Goal: Information Seeking & Learning: Learn about a topic

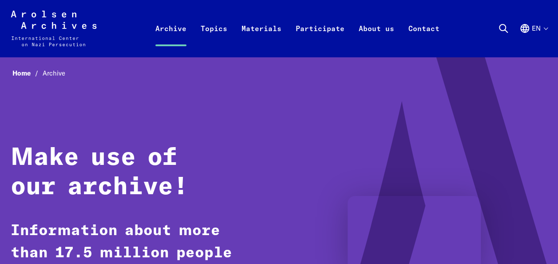
click at [147, 17] on div "Arolsen Archives - International Center on Nazi Persecution | Return to home pa…" at bounding box center [279, 29] width 537 height 36
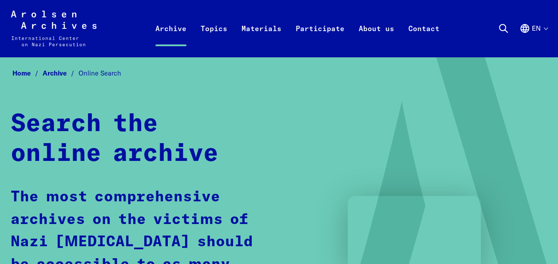
click at [244, 98] on div "Home Archive Online Search Search the online archive The most comprehensive arc…" at bounding box center [279, 224] width 537 height 314
click at [558, 255] on icon at bounding box center [453, 224] width 267 height 336
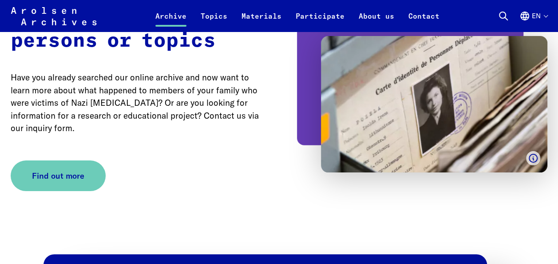
scroll to position [1403, 0]
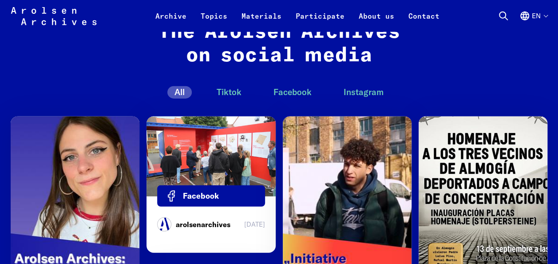
scroll to position [2788, 0]
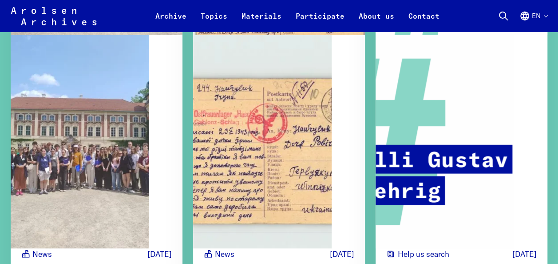
scroll to position [1462, 0]
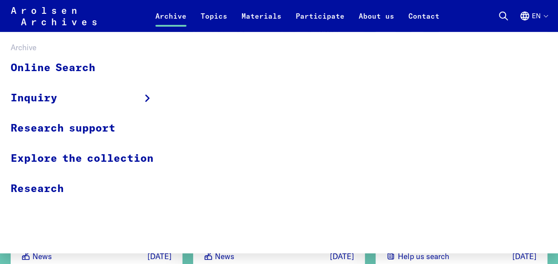
click at [171, 13] on link "Archive" at bounding box center [170, 21] width 45 height 21
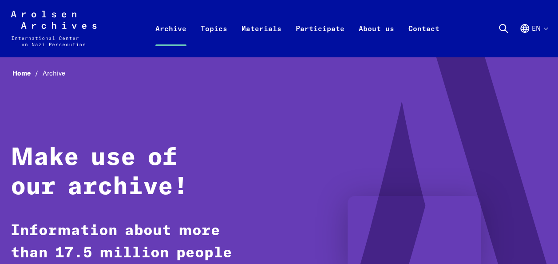
click at [115, 75] on nav "Home Archive" at bounding box center [279, 73] width 537 height 13
click at [154, 90] on div "Home Archive Make use of our archive! Information about more than 17.5 million …" at bounding box center [279, 224] width 537 height 314
click at [481, 237] on video at bounding box center [414, 233] width 133 height 75
click at [253, 108] on div "Home Archive Make use of our archive! Information about more than 17.5 million …" at bounding box center [279, 224] width 537 height 314
click at [50, 76] on span "Archive" at bounding box center [54, 73] width 23 height 8
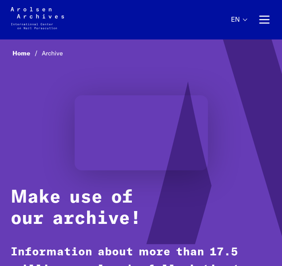
click at [276, 83] on icon at bounding box center [239, 208] width 267 height 346
